Goal: Navigation & Orientation: Find specific page/section

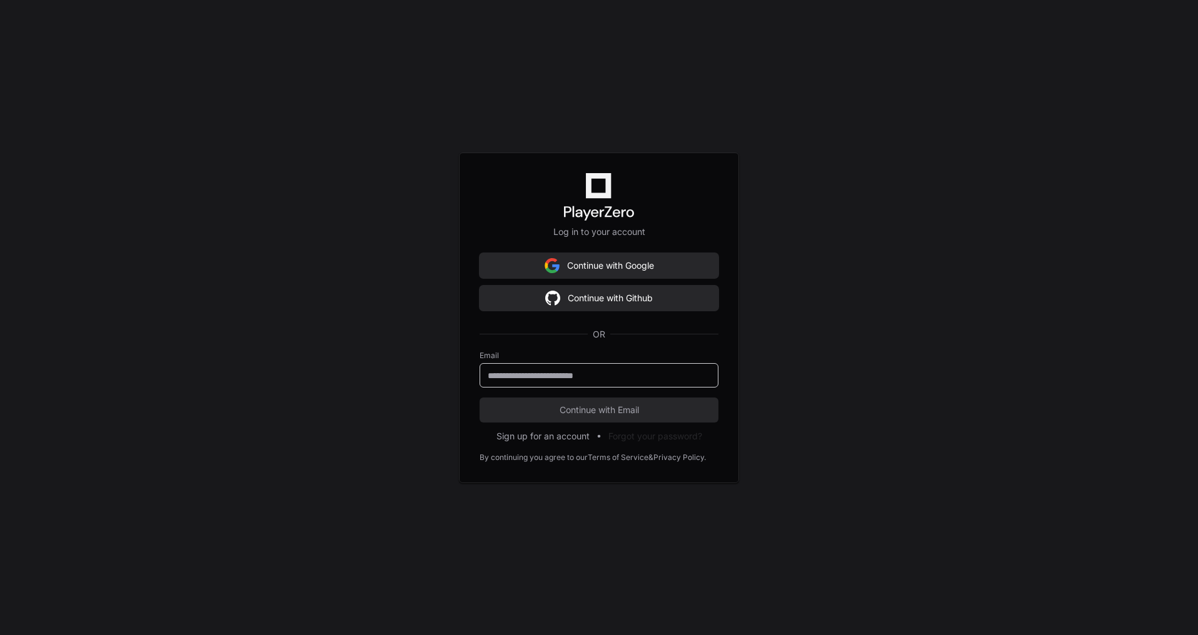
click at [584, 370] on input "email" at bounding box center [599, 375] width 223 height 13
type input "**********"
click at [579, 410] on span "Continue with Email" at bounding box center [598, 410] width 239 height 13
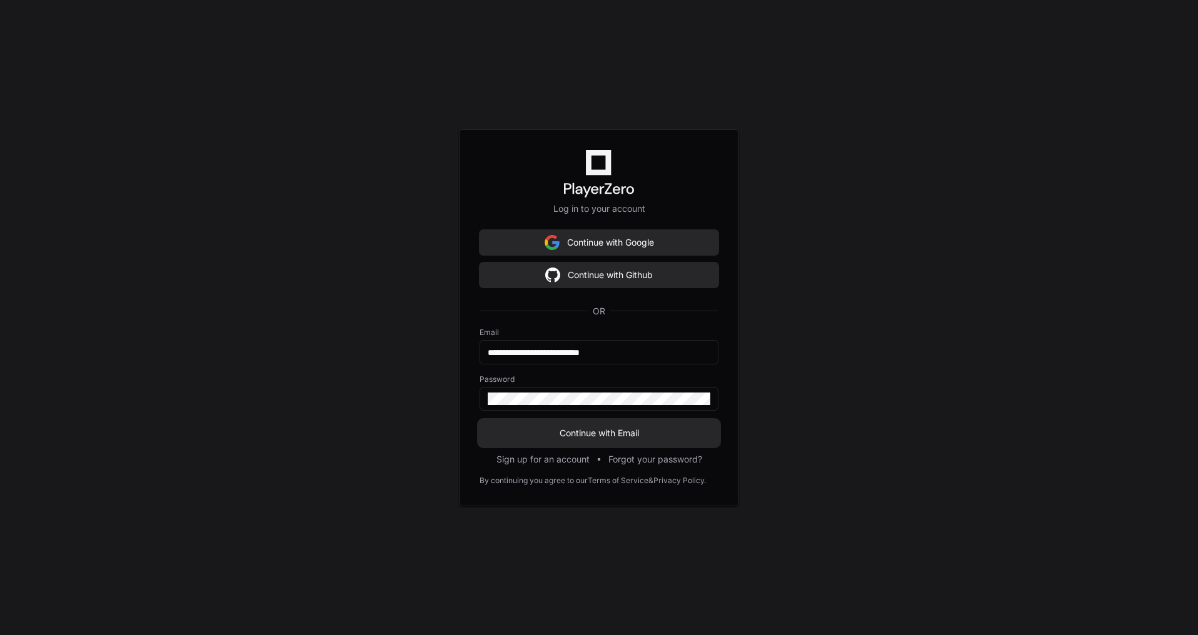
click at [565, 428] on span "Continue with Email" at bounding box center [598, 433] width 239 height 13
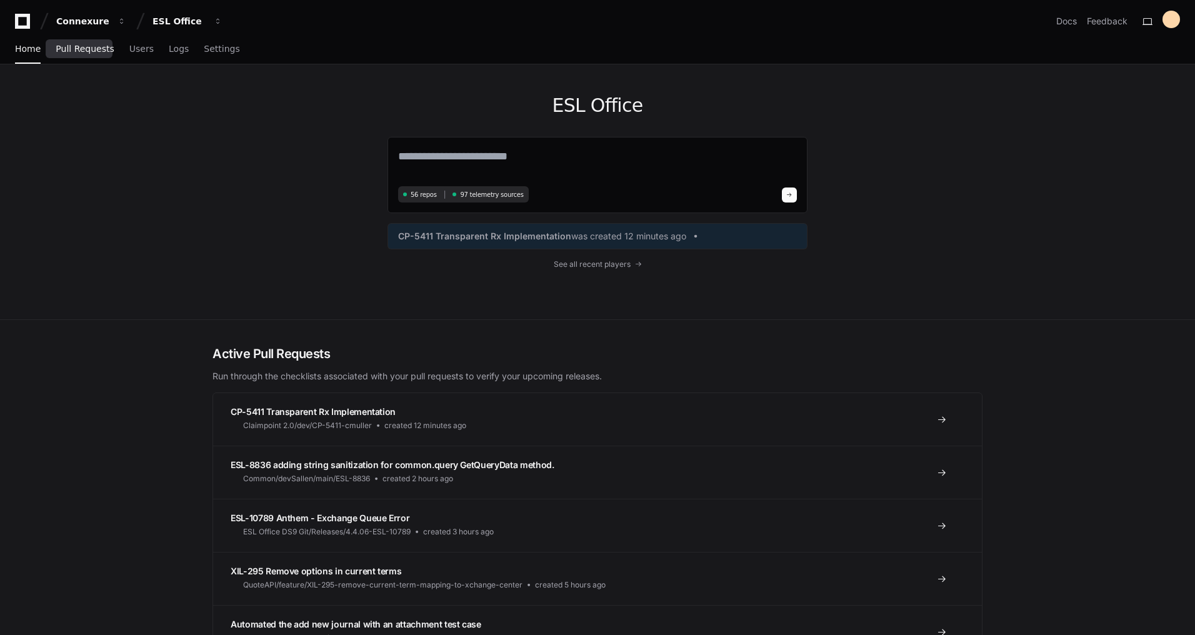
click at [69, 48] on span "Pull Requests" at bounding box center [85, 49] width 58 height 8
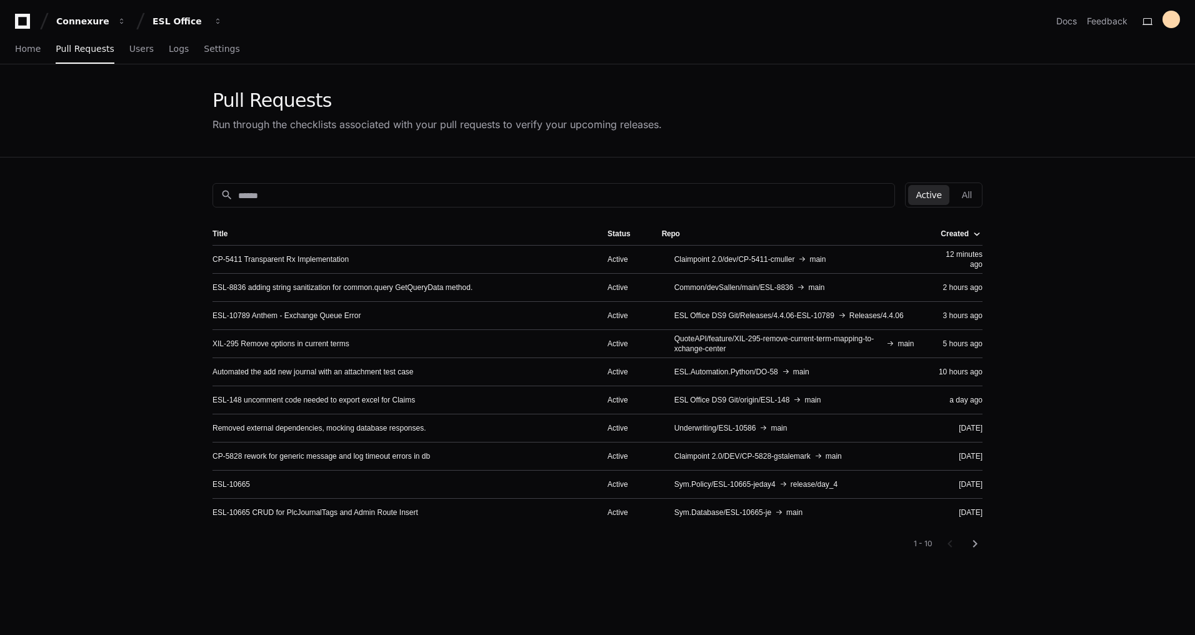
click at [13, 18] on div "Connexure ESL Office Docs Feedback" at bounding box center [597, 16] width 1195 height 33
click at [33, 21] on icon at bounding box center [22, 21] width 25 height 15
